Goal: Task Accomplishment & Management: Manage account settings

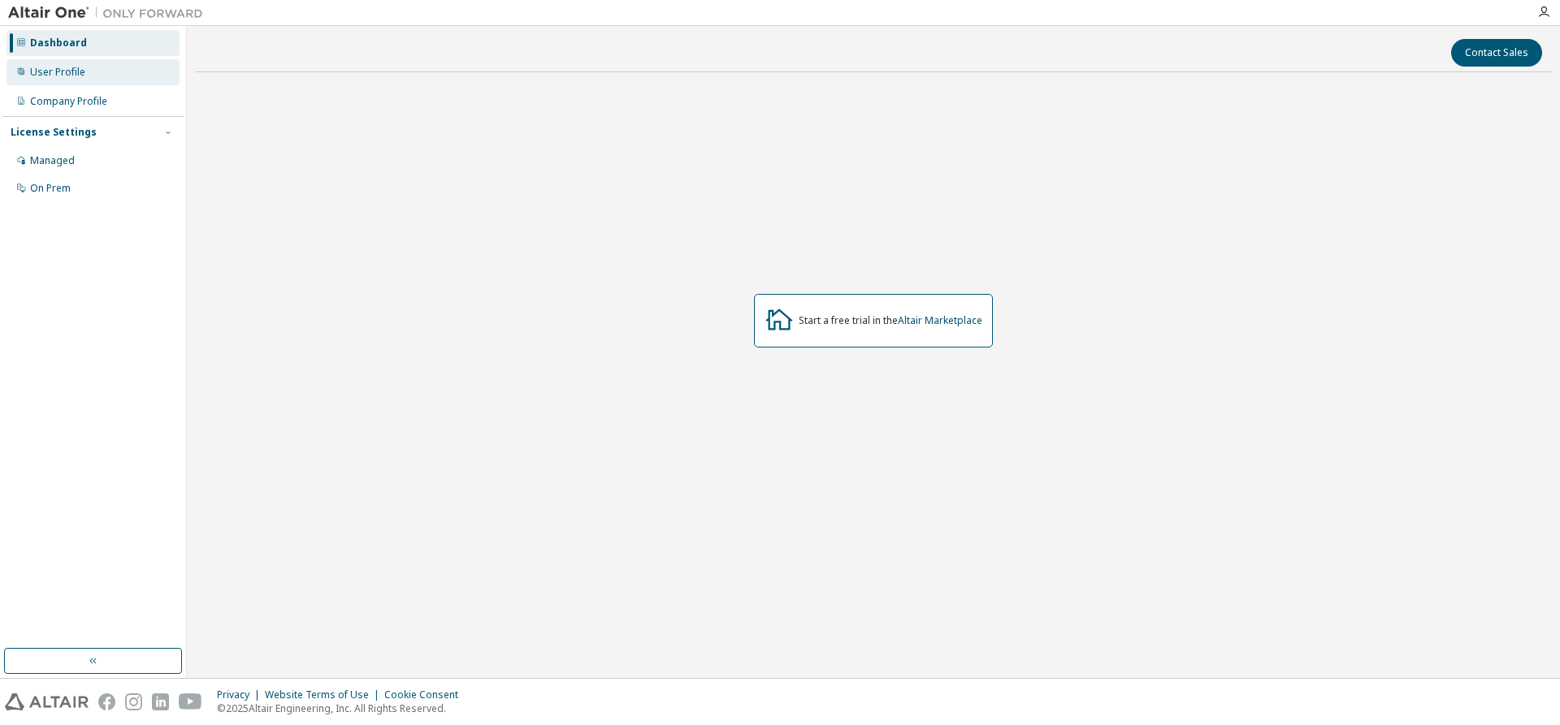
click at [70, 64] on div "User Profile" at bounding box center [92, 72] width 173 height 26
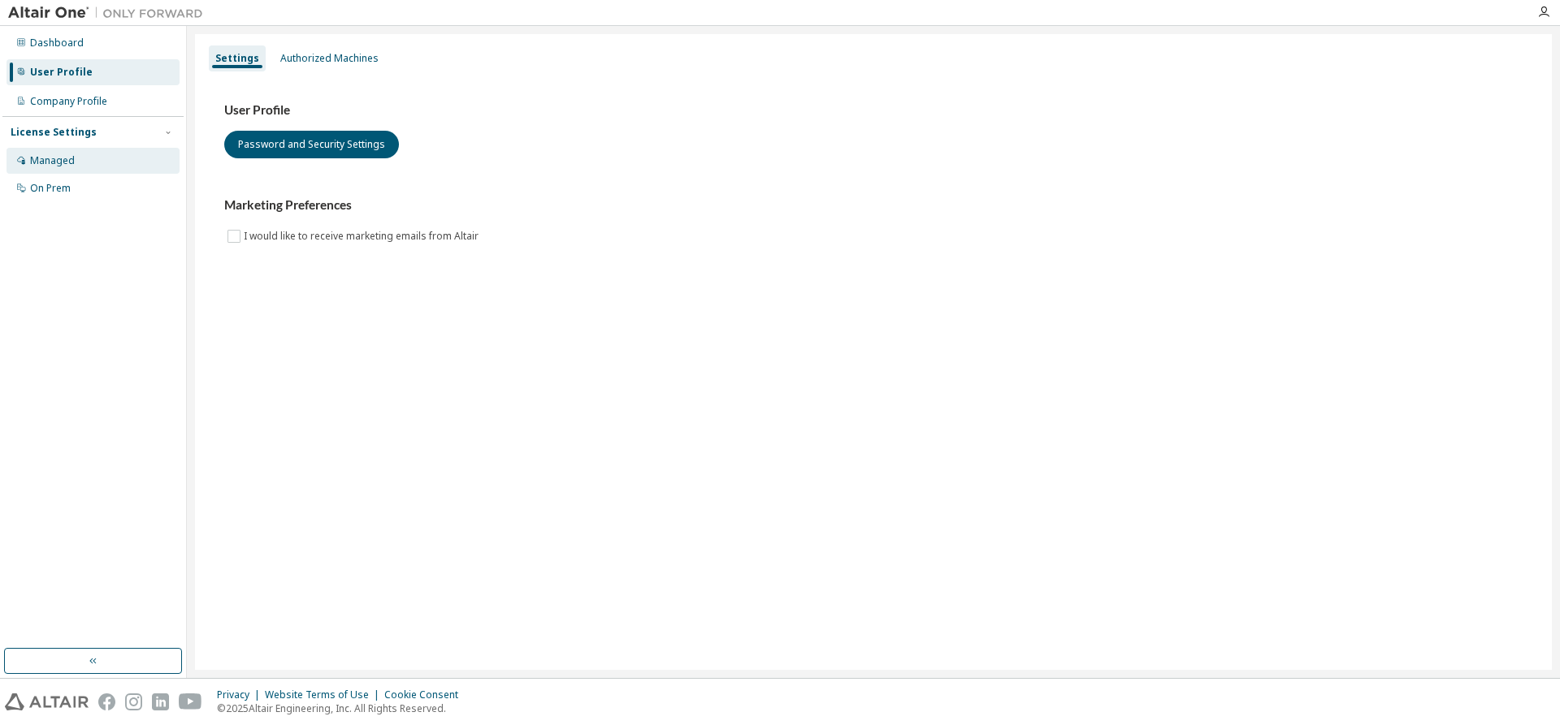
click at [62, 159] on div "Managed" at bounding box center [52, 160] width 45 height 13
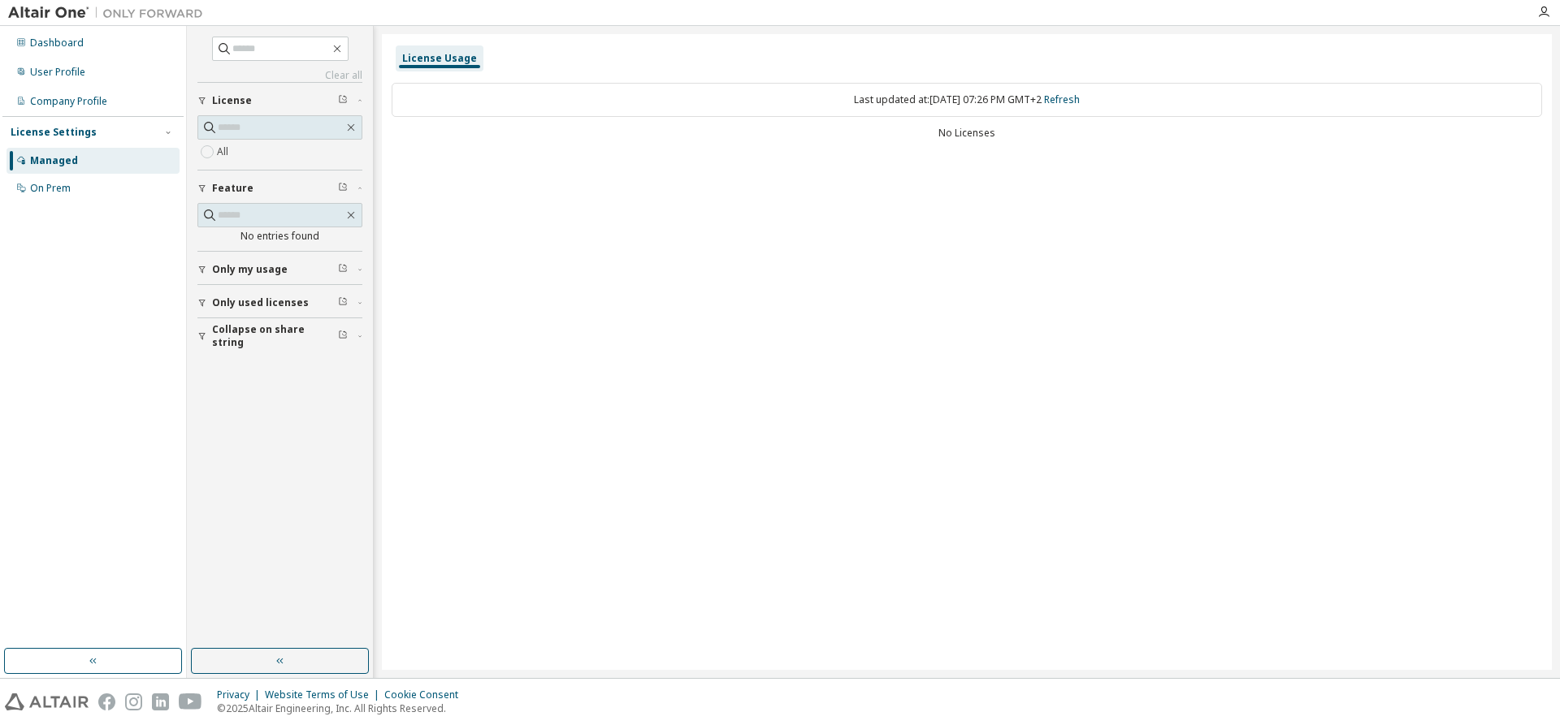
click at [258, 306] on span "Only used licenses" at bounding box center [260, 302] width 97 height 13
click at [261, 269] on span "Only my usage" at bounding box center [250, 269] width 76 height 13
click at [253, 132] on input "text" at bounding box center [281, 127] width 126 height 16
type input "*******"
click at [342, 97] on icon "button" at bounding box center [343, 99] width 10 height 10
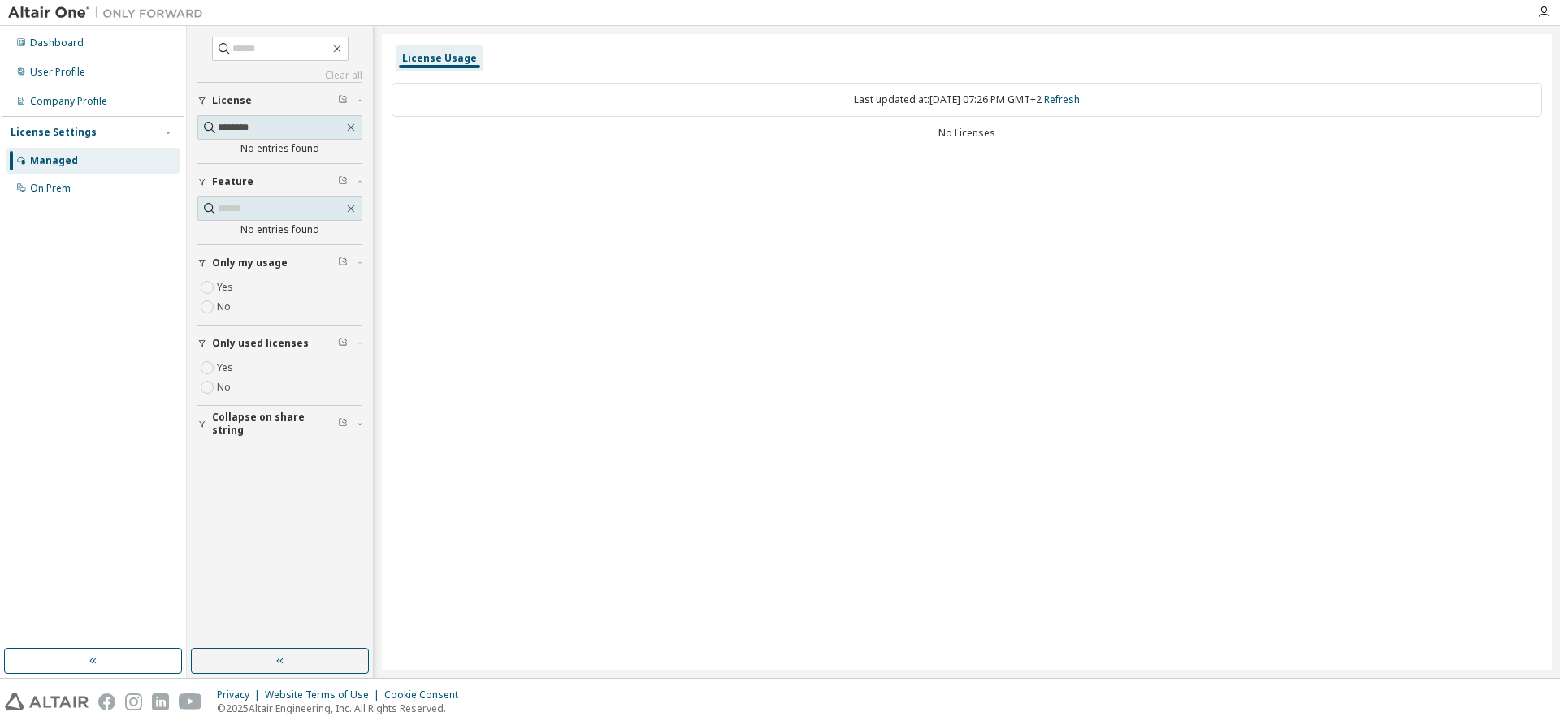
click at [342, 97] on icon "button" at bounding box center [343, 99] width 10 height 10
click at [344, 101] on icon "button" at bounding box center [343, 99] width 10 height 10
click at [361, 101] on icon "button" at bounding box center [359, 101] width 3 height 2
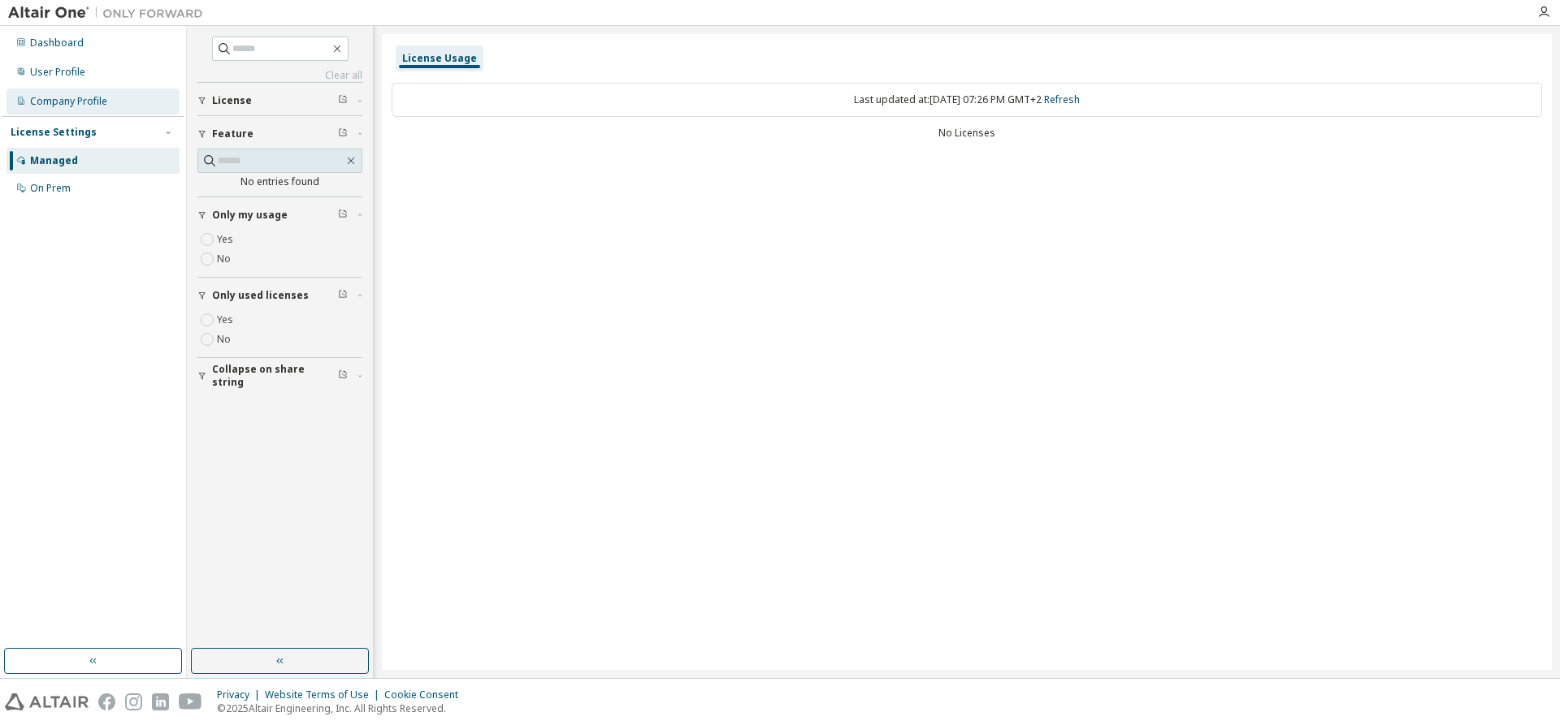
click at [67, 100] on div "Company Profile" at bounding box center [68, 101] width 77 height 13
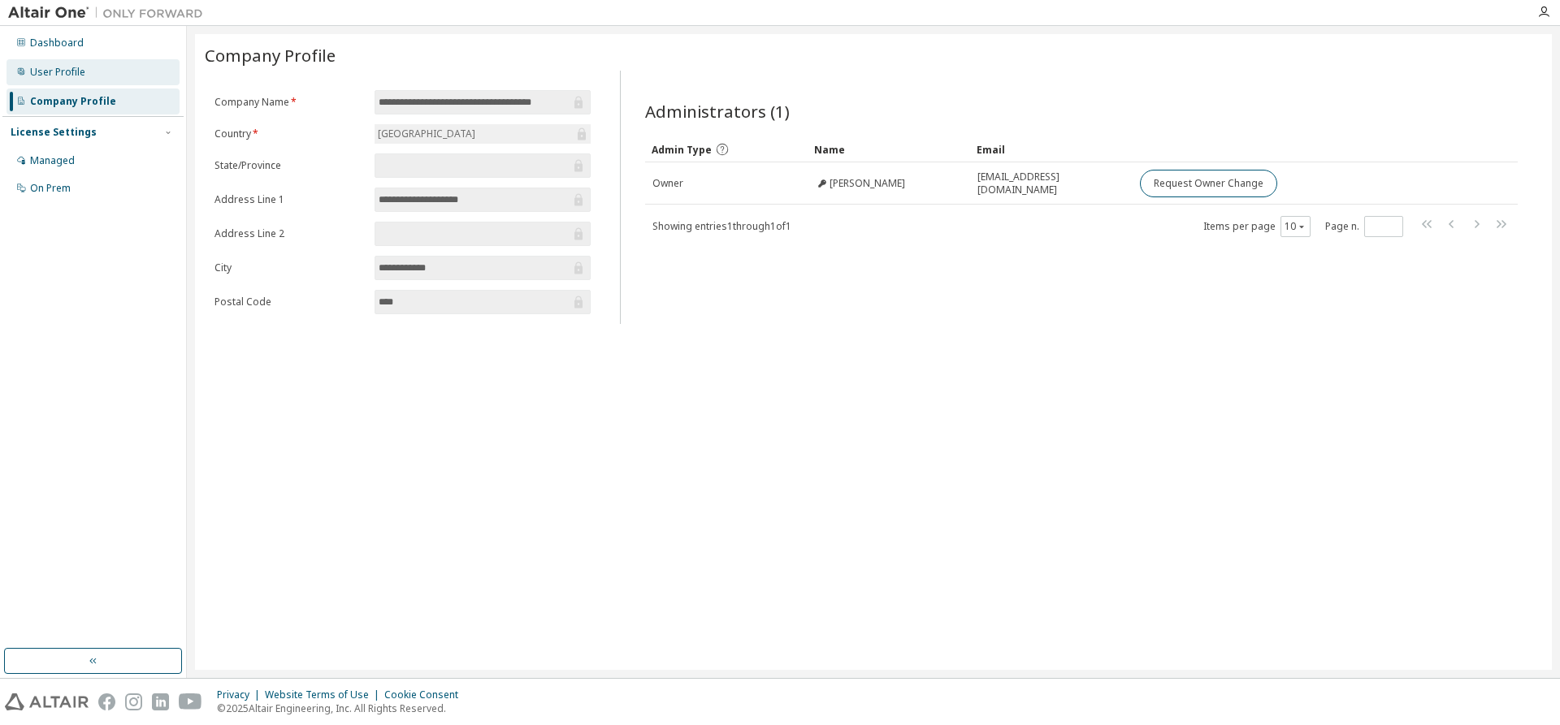
click at [67, 71] on div "User Profile" at bounding box center [57, 72] width 55 height 13
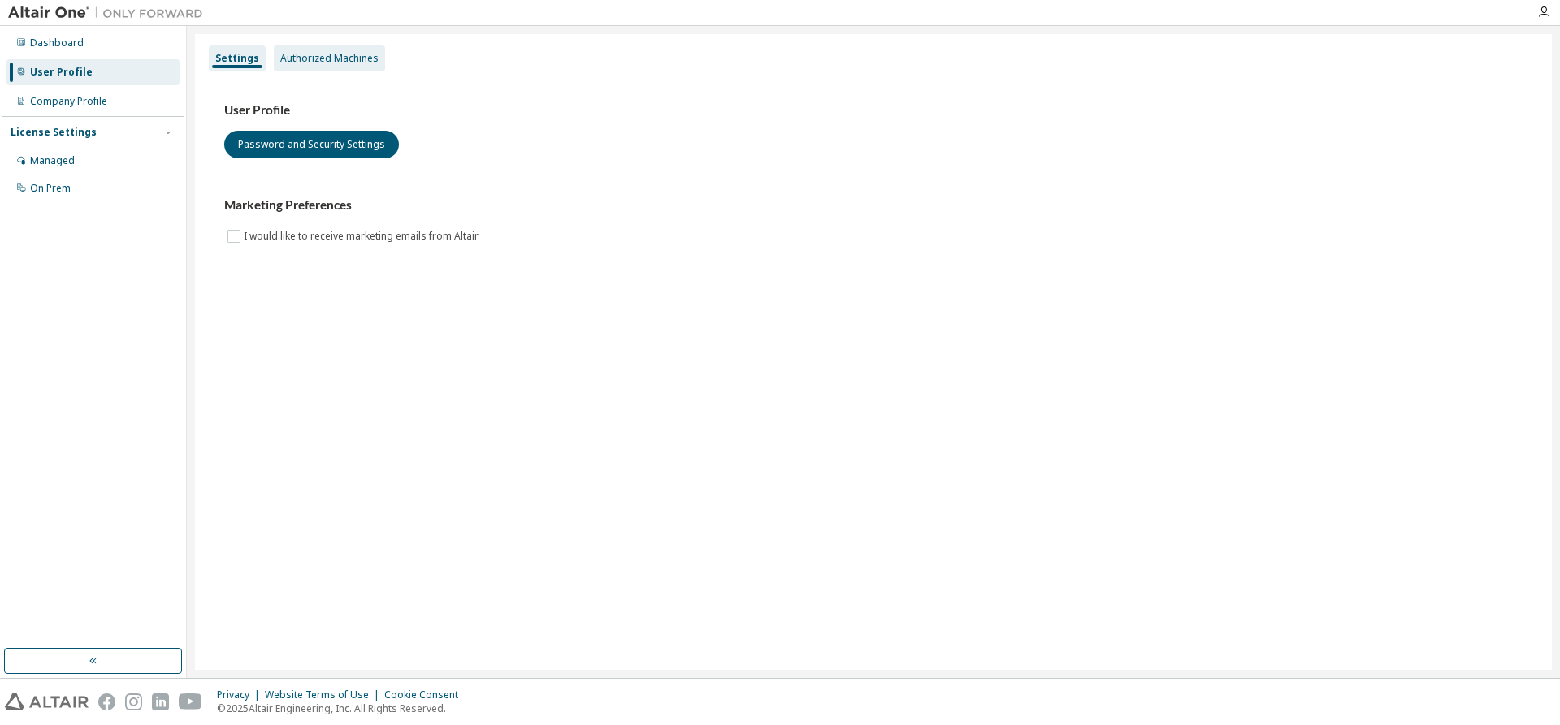
click at [318, 63] on div "Authorized Machines" at bounding box center [329, 58] width 98 height 13
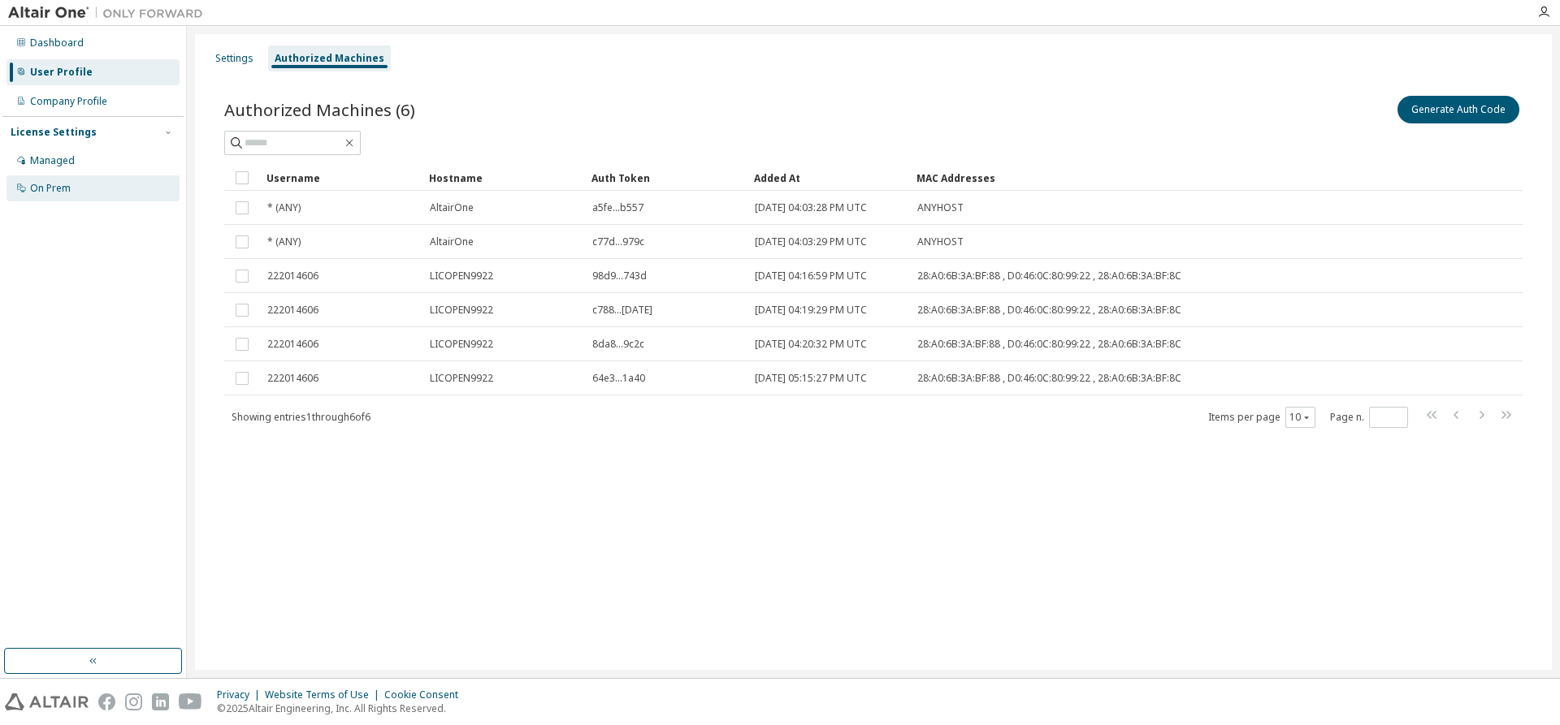
click at [82, 188] on div "On Prem" at bounding box center [92, 188] width 173 height 26
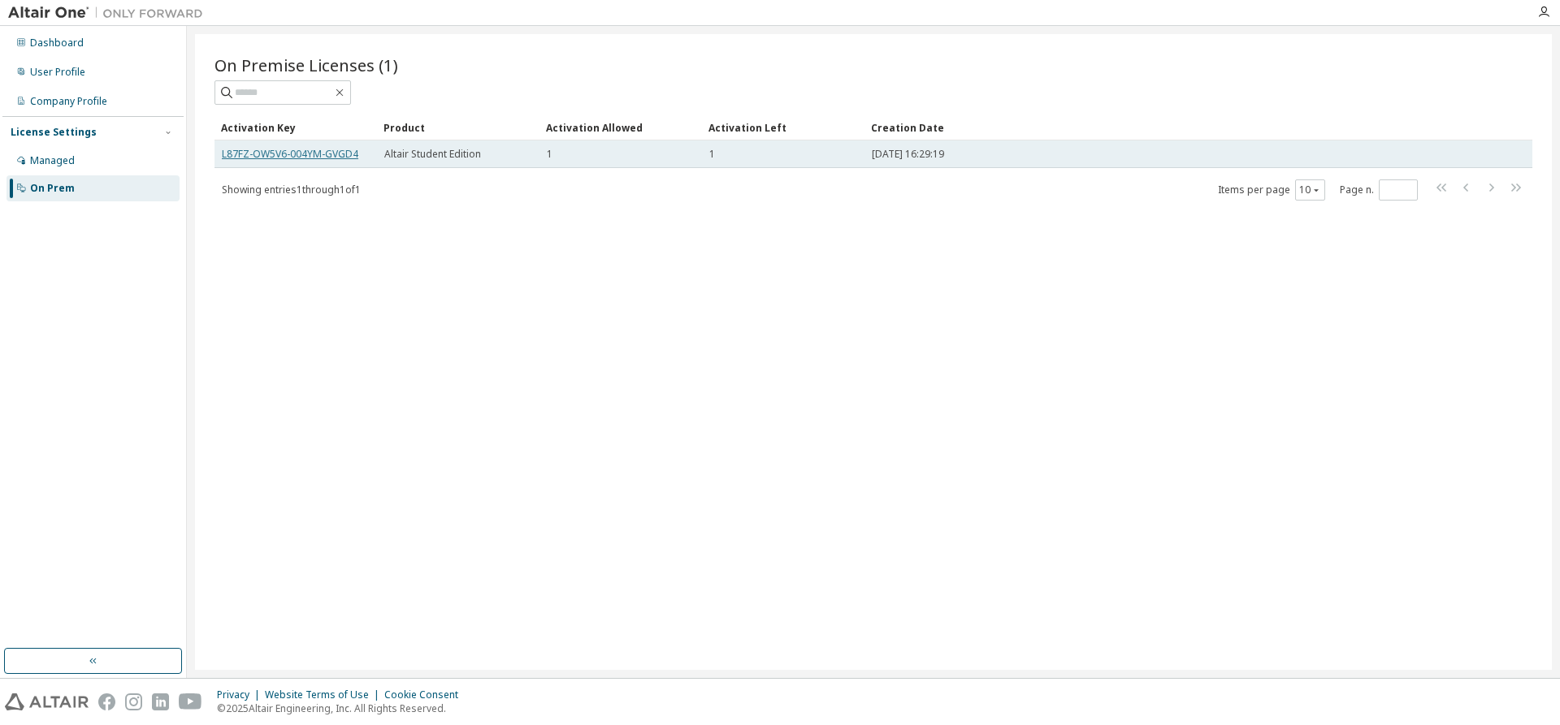
click at [343, 156] on link "L87FZ-OW5V6-004YM-GVGD4" at bounding box center [290, 154] width 136 height 14
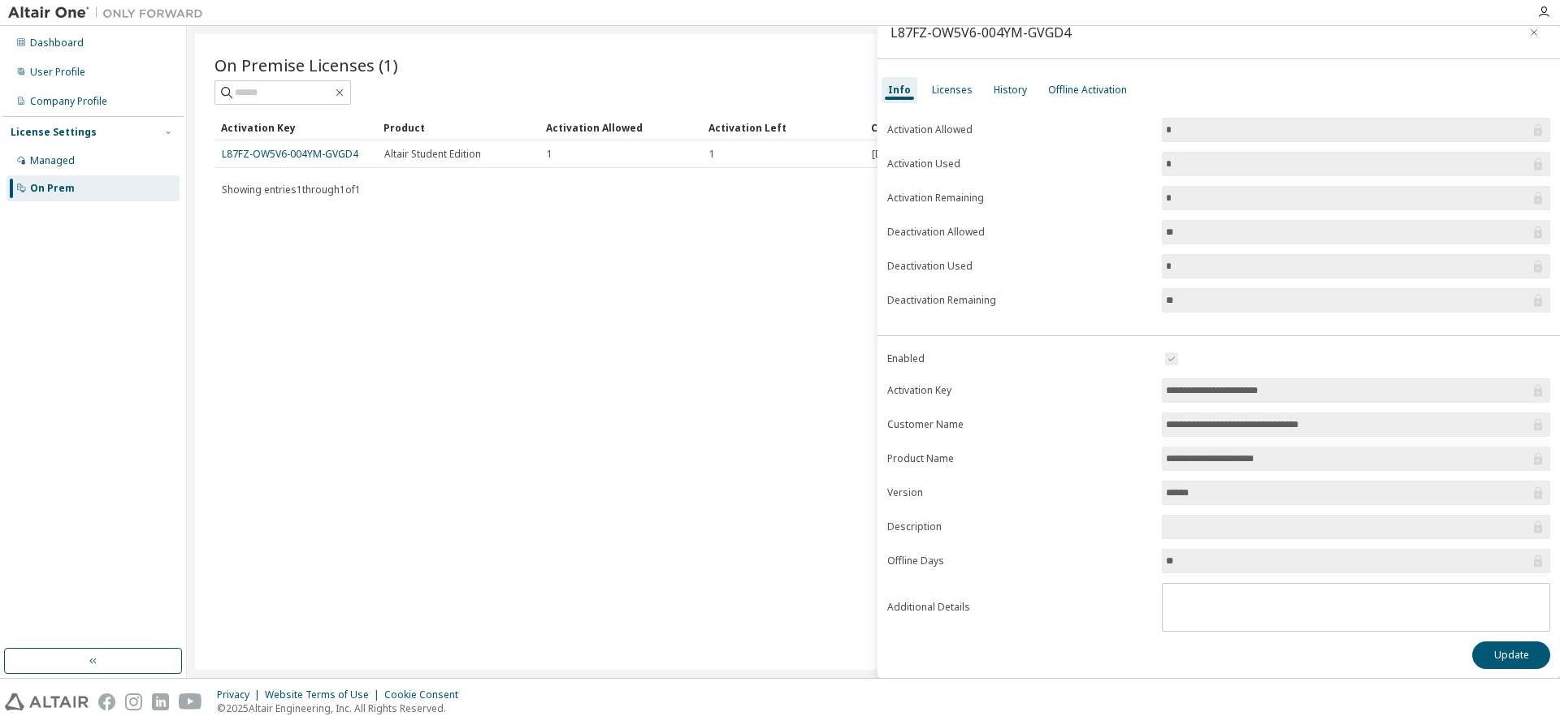
scroll to position [24, 0]
click at [959, 89] on div "Licenses" at bounding box center [952, 86] width 41 height 13
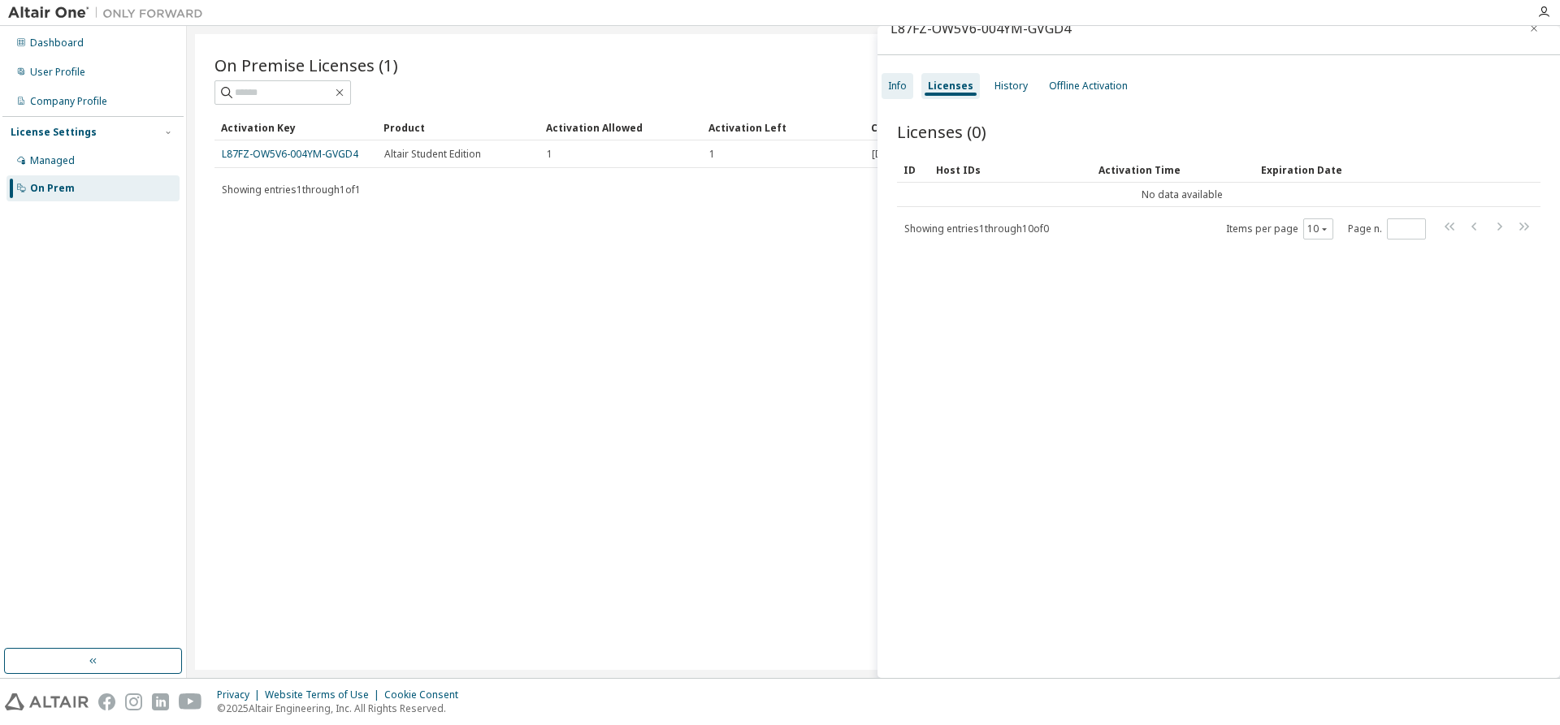
click at [898, 84] on div "Info" at bounding box center [897, 86] width 19 height 13
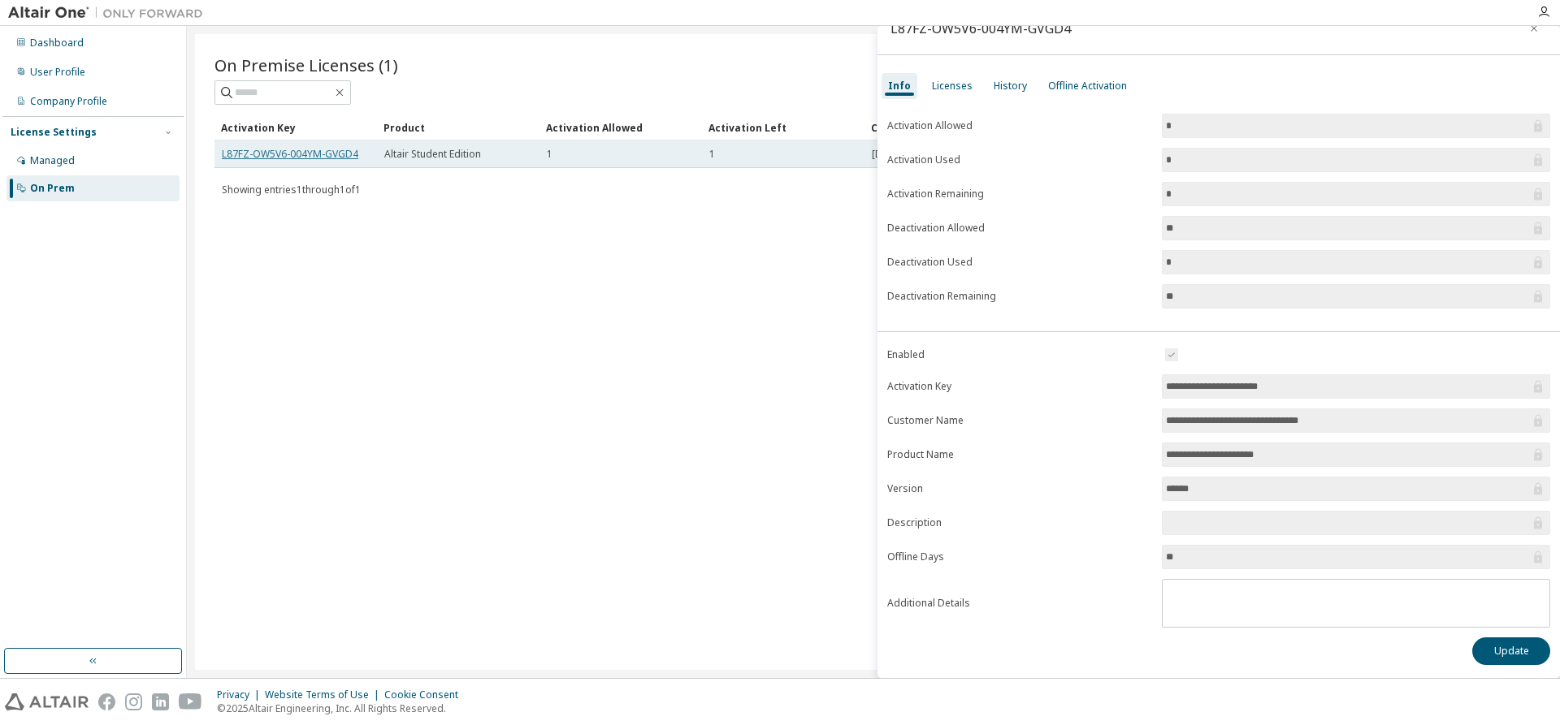
click at [328, 156] on link "L87FZ-OW5V6-004YM-GVGD4" at bounding box center [290, 154] width 136 height 14
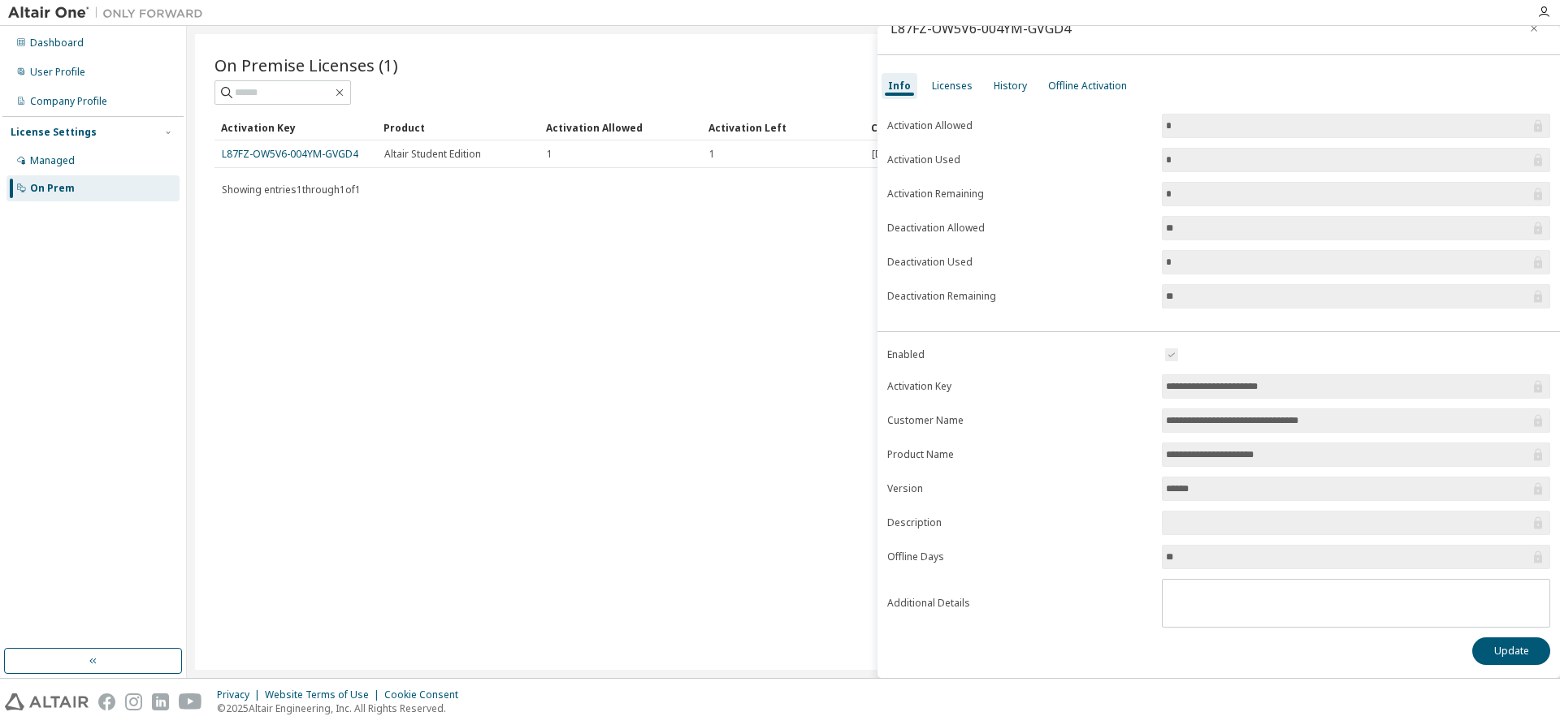
drag, startPoint x: 328, startPoint y: 150, endPoint x: 275, endPoint y: 191, distance: 67.3
click at [275, 191] on span "Showing entries 1 through 1 of 1" at bounding box center [291, 190] width 139 height 14
click at [405, 243] on div "On Premise Licenses (1) Clear Load Save Save As Field Operator Value Select fil…" at bounding box center [873, 352] width 1356 height 636
click at [266, 188] on span "Showing entries 1 through 1 of 1" at bounding box center [291, 190] width 139 height 14
